Goal: Information Seeking & Learning: Learn about a topic

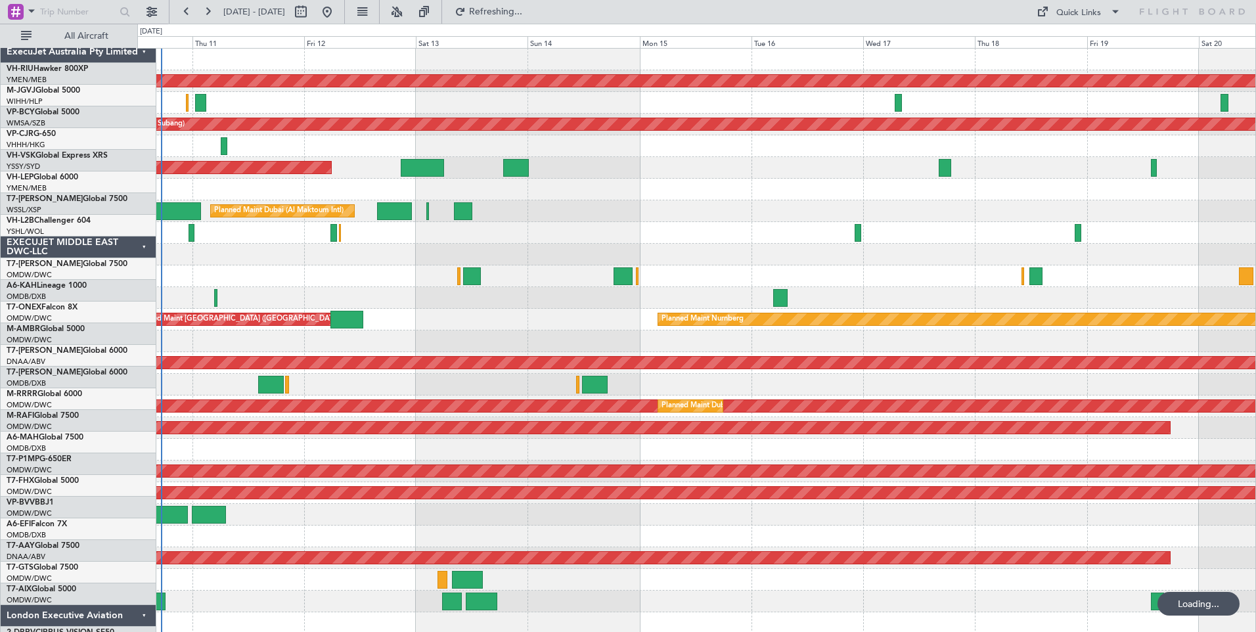
click at [114, 42] on div "ExecuJet Australia Pty Limited" at bounding box center [79, 52] width 156 height 22
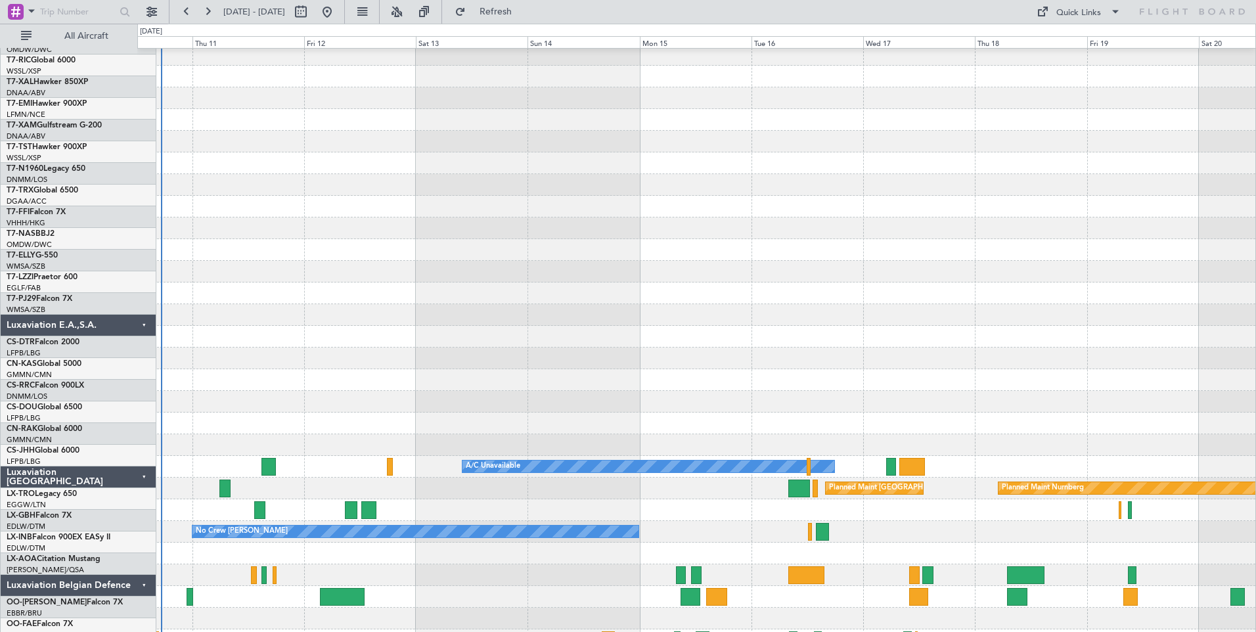
scroll to position [893, 0]
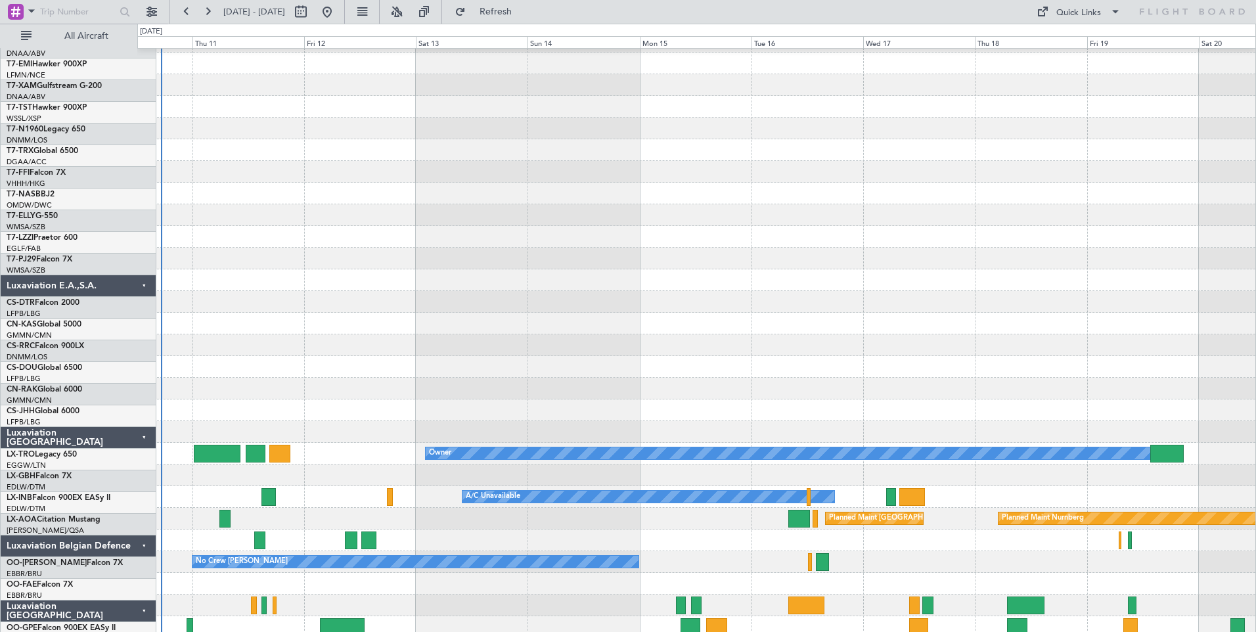
scroll to position [863, 0]
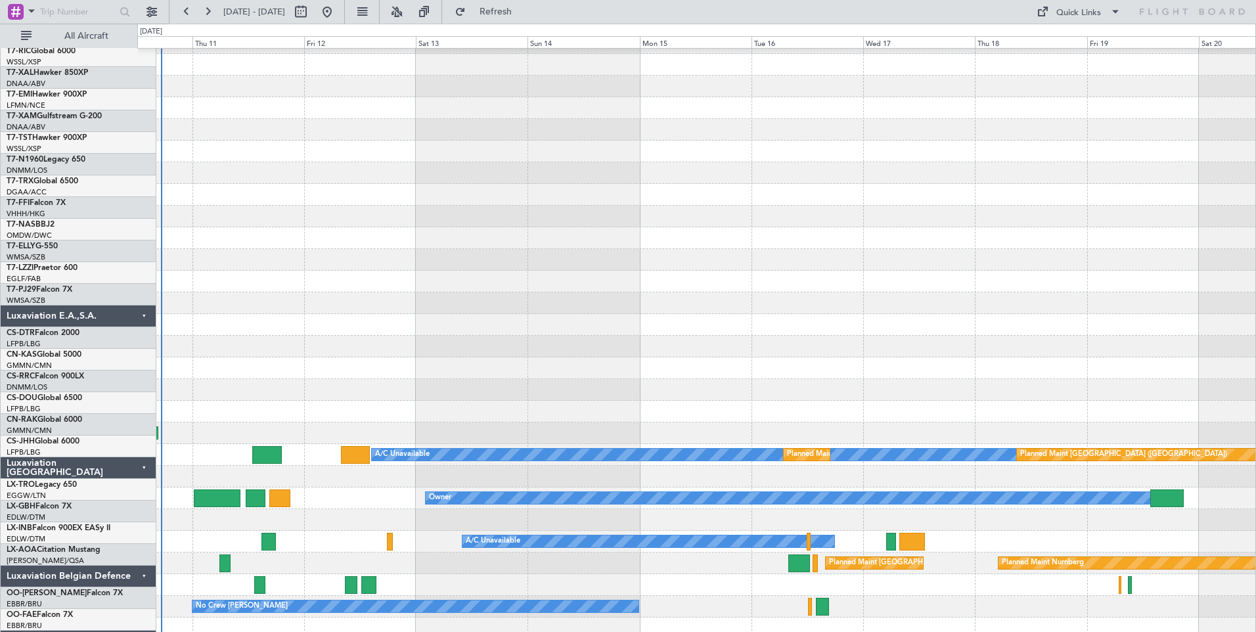
scroll to position [818, 0]
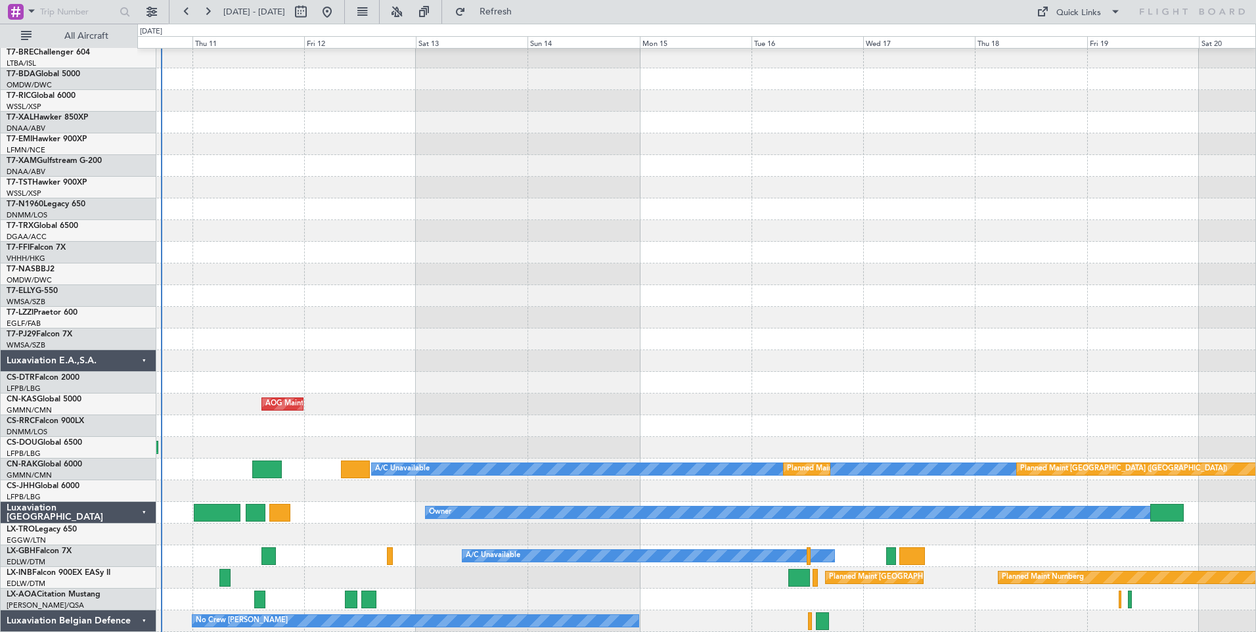
scroll to position [804, 0]
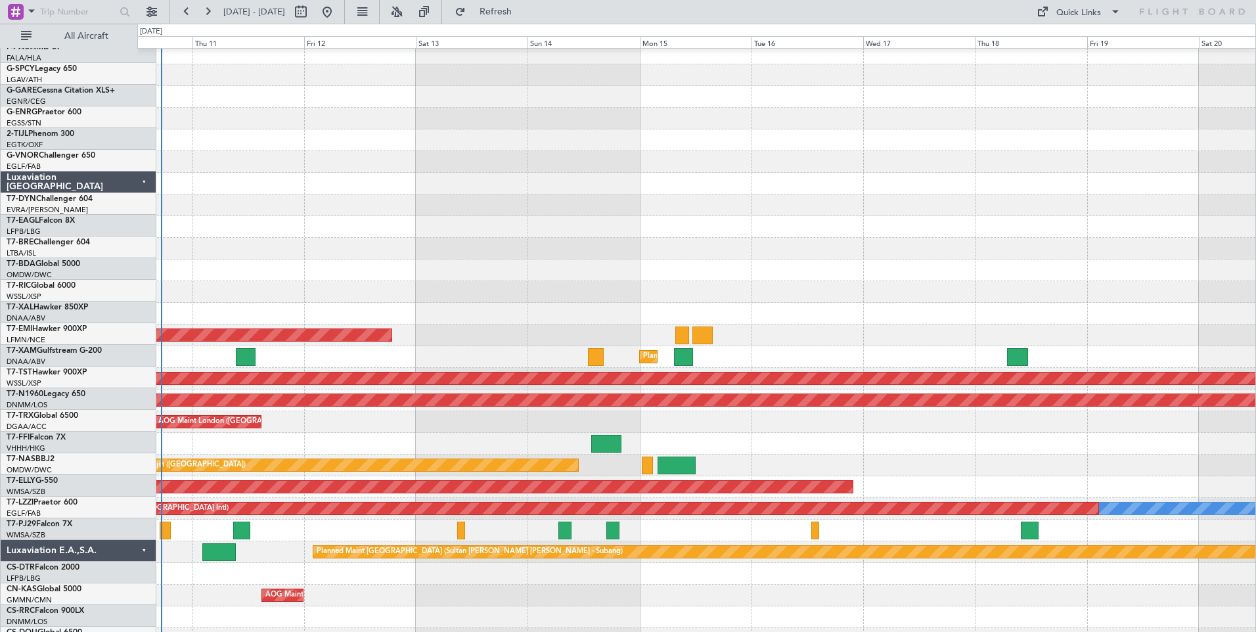
scroll to position [613, 0]
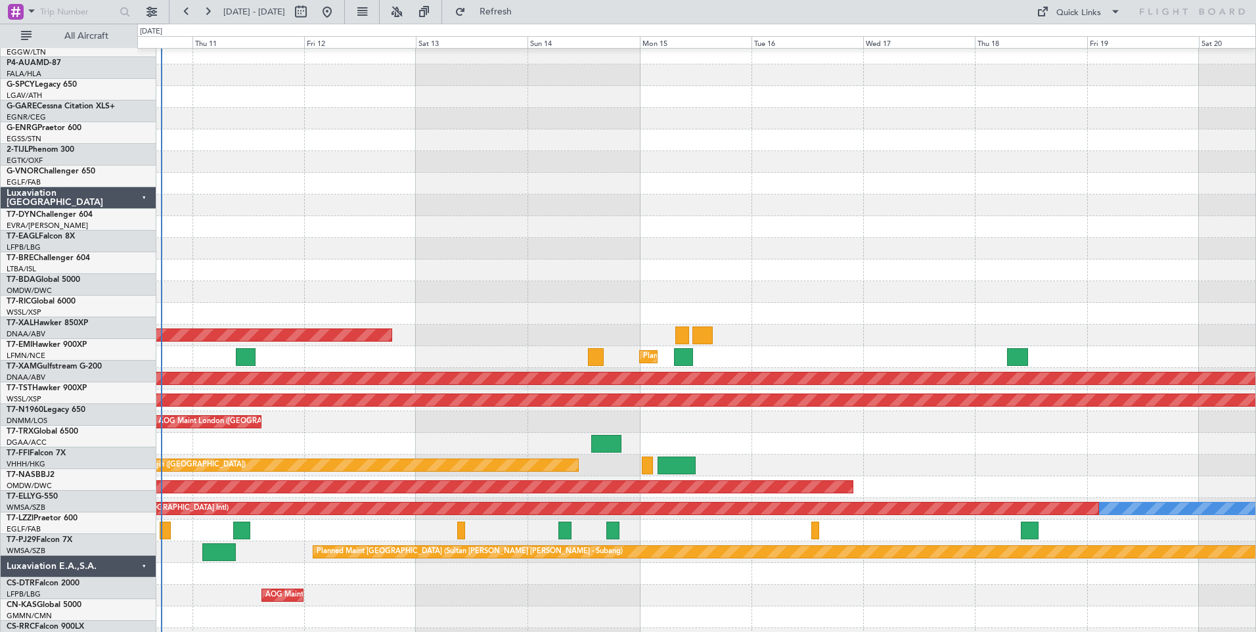
click at [118, 556] on div "Luxaviation E.A.,S.A." at bounding box center [79, 567] width 156 height 22
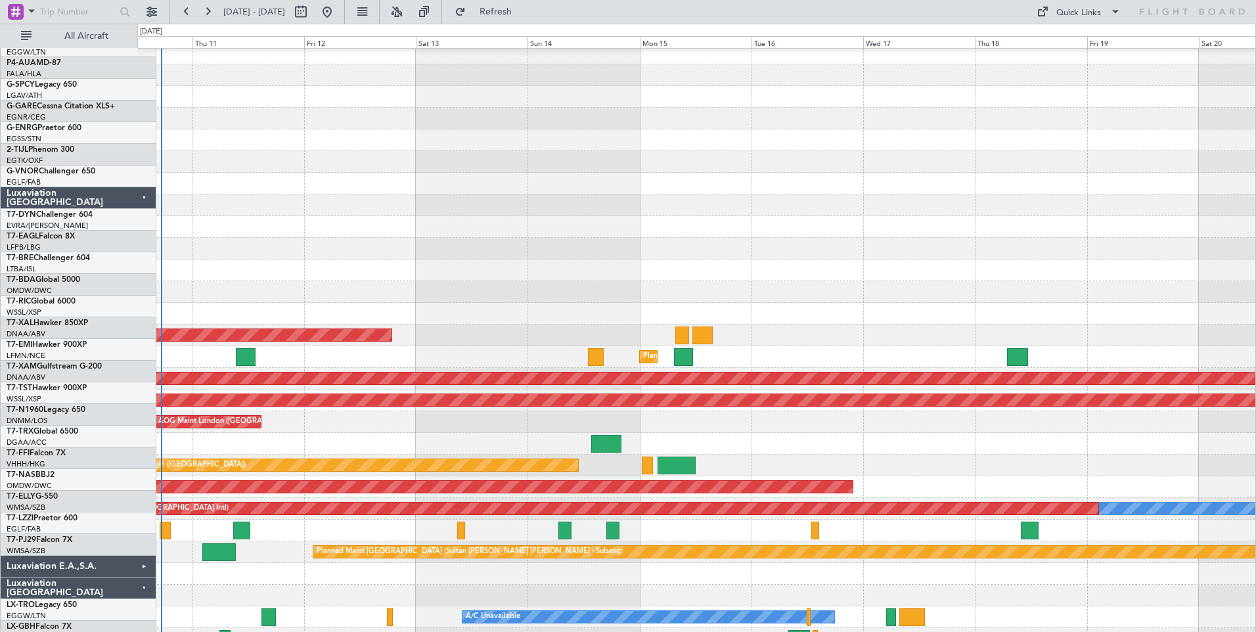
click at [116, 577] on div "Luxaviation [GEOGRAPHIC_DATA]" at bounding box center [79, 588] width 156 height 22
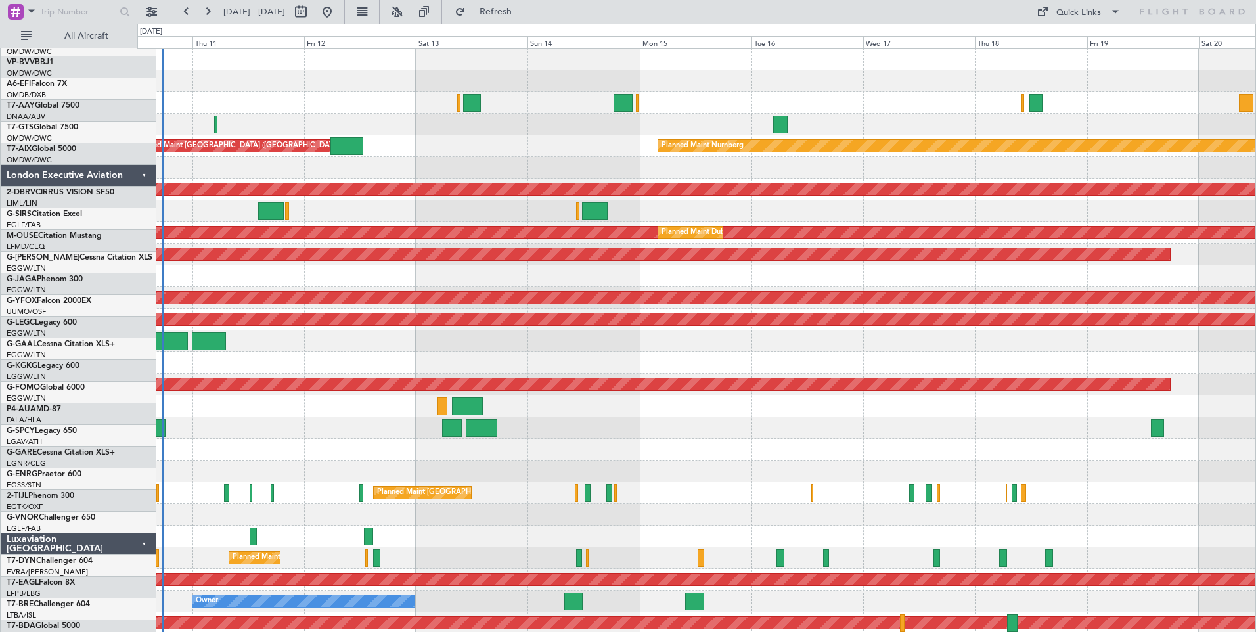
scroll to position [0, 0]
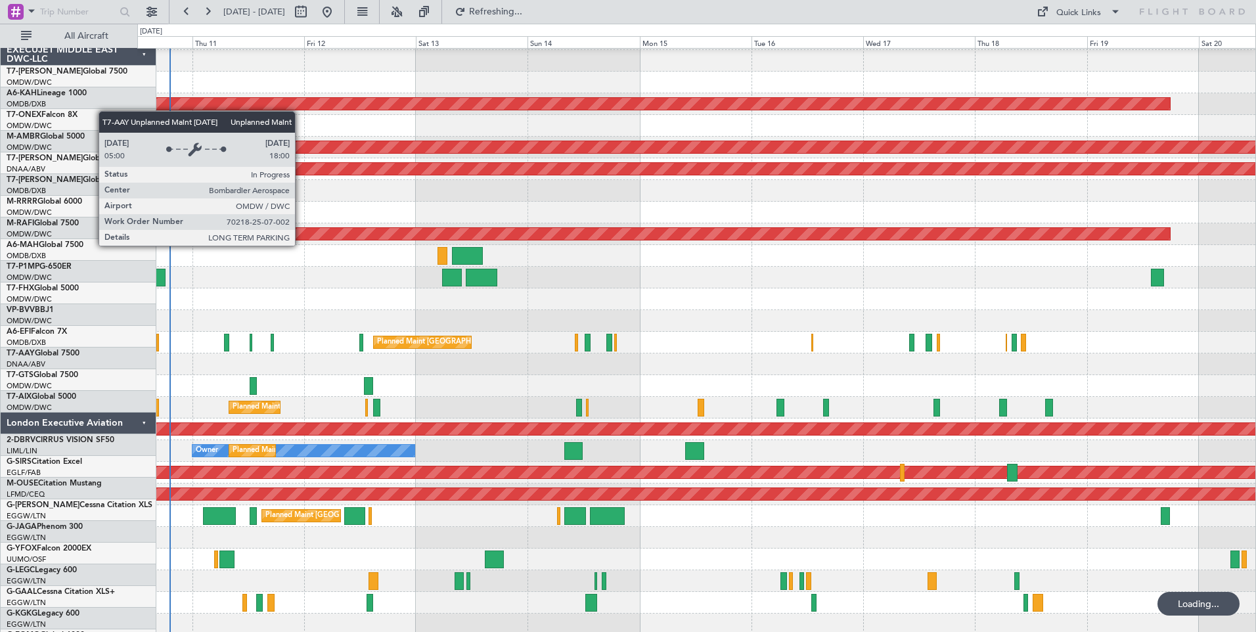
scroll to position [150, 0]
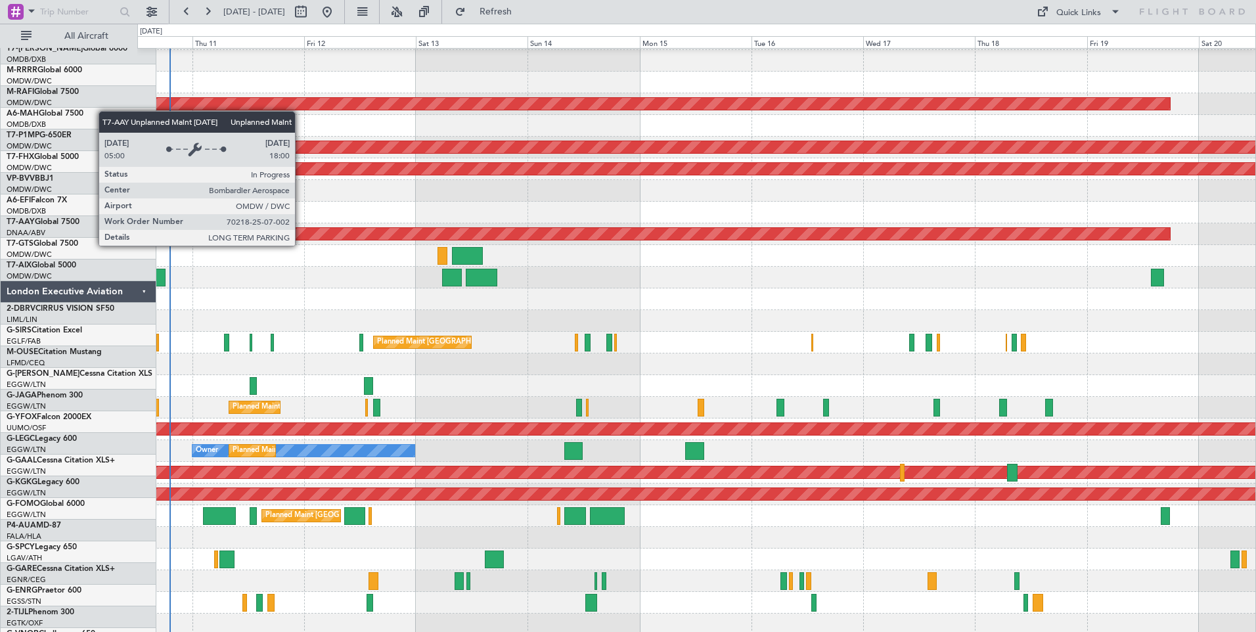
click at [357, 267] on div "AOG Maint" at bounding box center [696, 278] width 1118 height 22
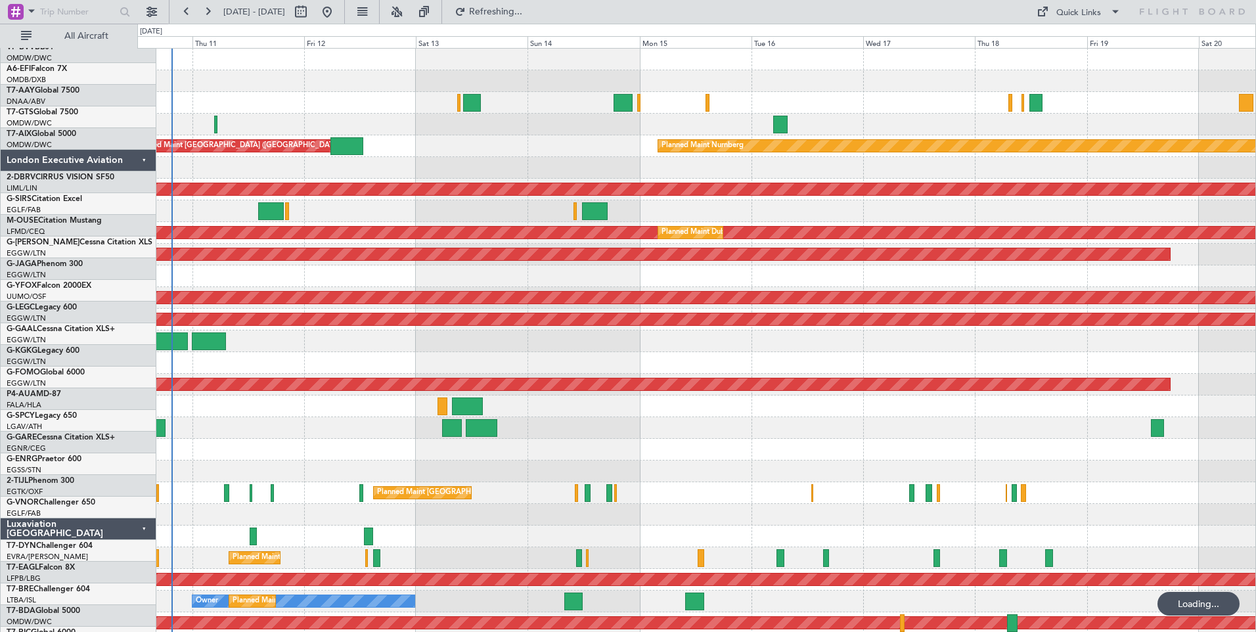
scroll to position [0, 0]
